Goal: Information Seeking & Learning: Learn about a topic

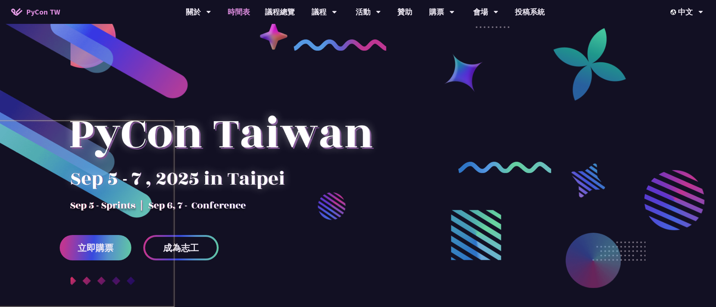
click at [235, 13] on link "時間表" at bounding box center [238, 12] width 37 height 24
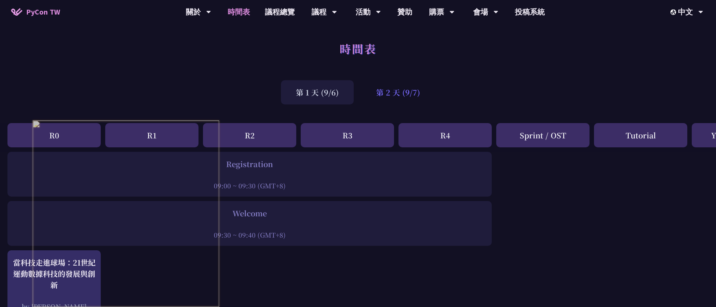
click at [405, 89] on div "第 2 天 (9/7)" at bounding box center [398, 92] width 74 height 24
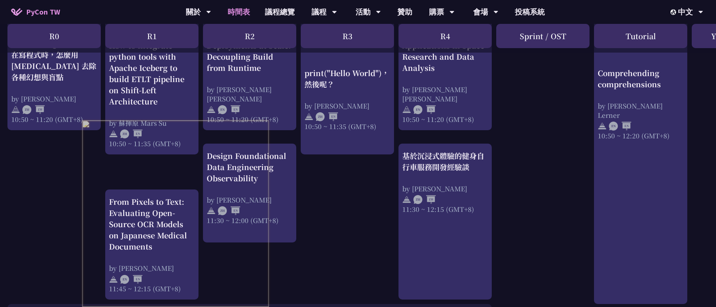
scroll to position [407, 0]
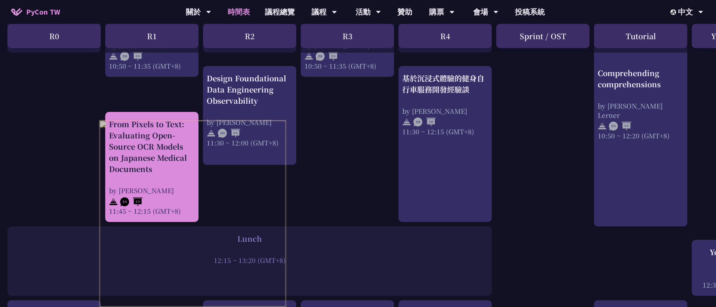
click at [164, 134] on div "From Pixels to Text: Evaluating Open-Source OCR Models on Japanese Medical Docu…" at bounding box center [152, 147] width 86 height 56
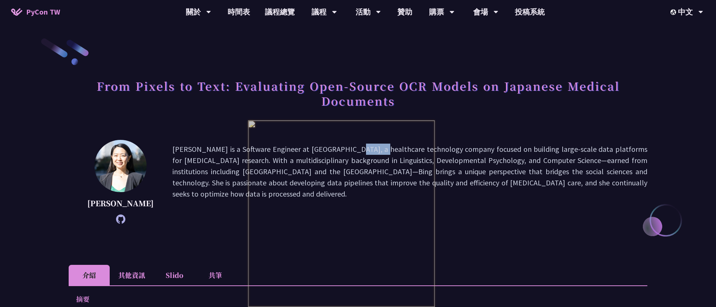
drag, startPoint x: 276, startPoint y: 150, endPoint x: 298, endPoint y: 149, distance: 21.6
click at [298, 149] on p "[PERSON_NAME] is a Software Engineer at [GEOGRAPHIC_DATA], a healthcare technol…" at bounding box center [409, 182] width 475 height 76
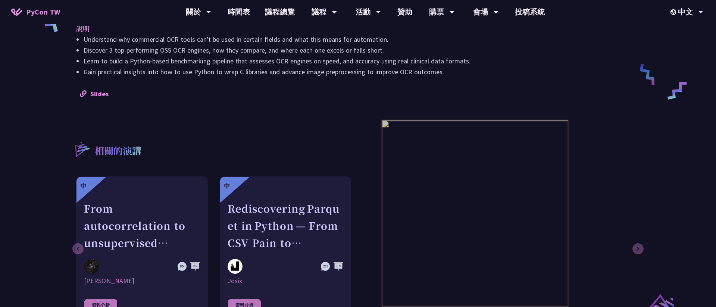
scroll to position [356, 0]
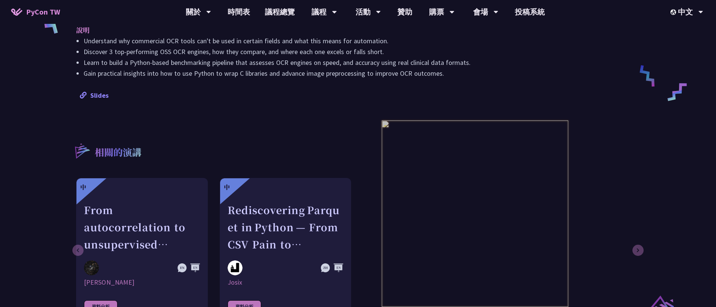
click at [87, 94] on link "Slides" at bounding box center [94, 95] width 29 height 9
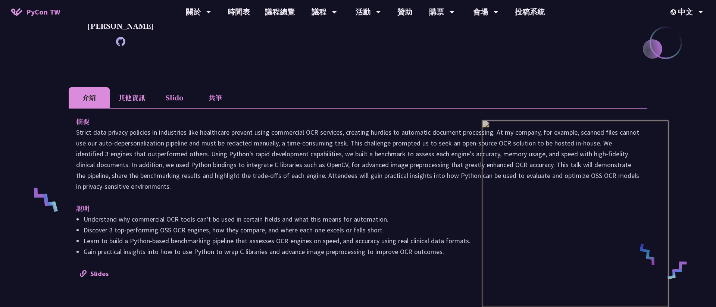
scroll to position [0, 0]
